Goal: Task Accomplishment & Management: Manage account settings

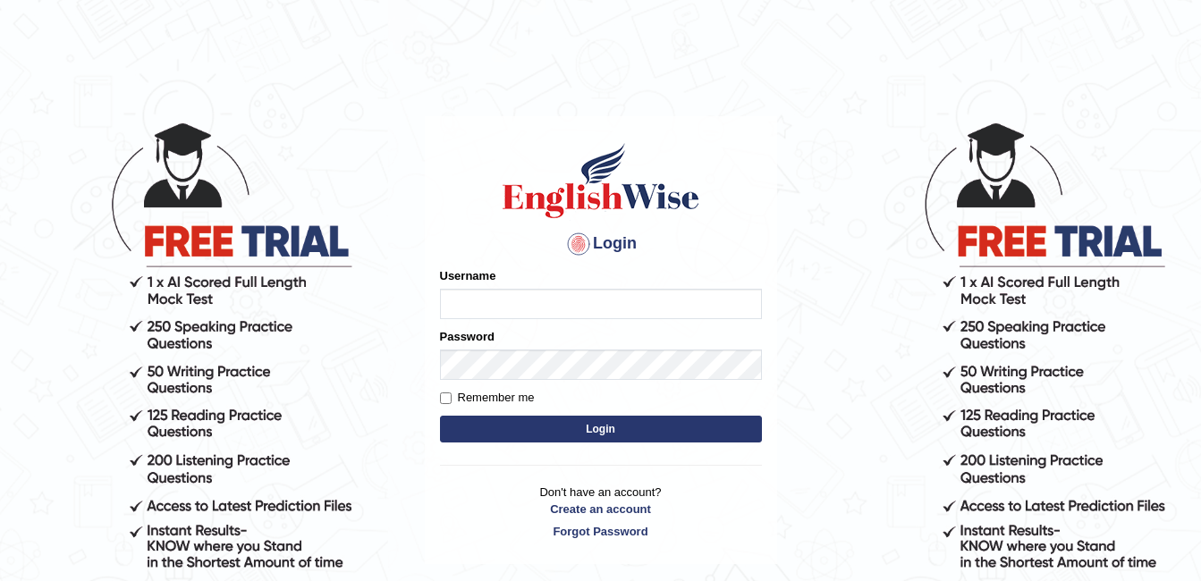
type input "ambikasharma"
click at [467, 396] on label "Remember me" at bounding box center [487, 398] width 95 height 18
click at [451, 396] on input "Remember me" at bounding box center [446, 398] width 12 height 12
checkbox input "true"
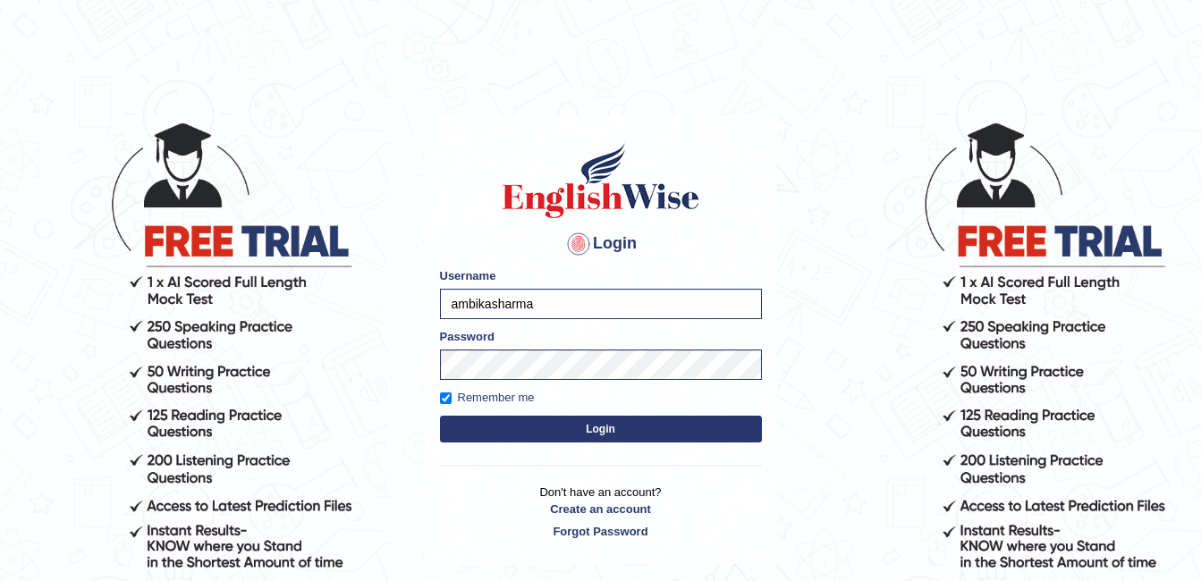
click at [527, 429] on button "Login" at bounding box center [601, 429] width 322 height 27
